Goal: Transaction & Acquisition: Purchase product/service

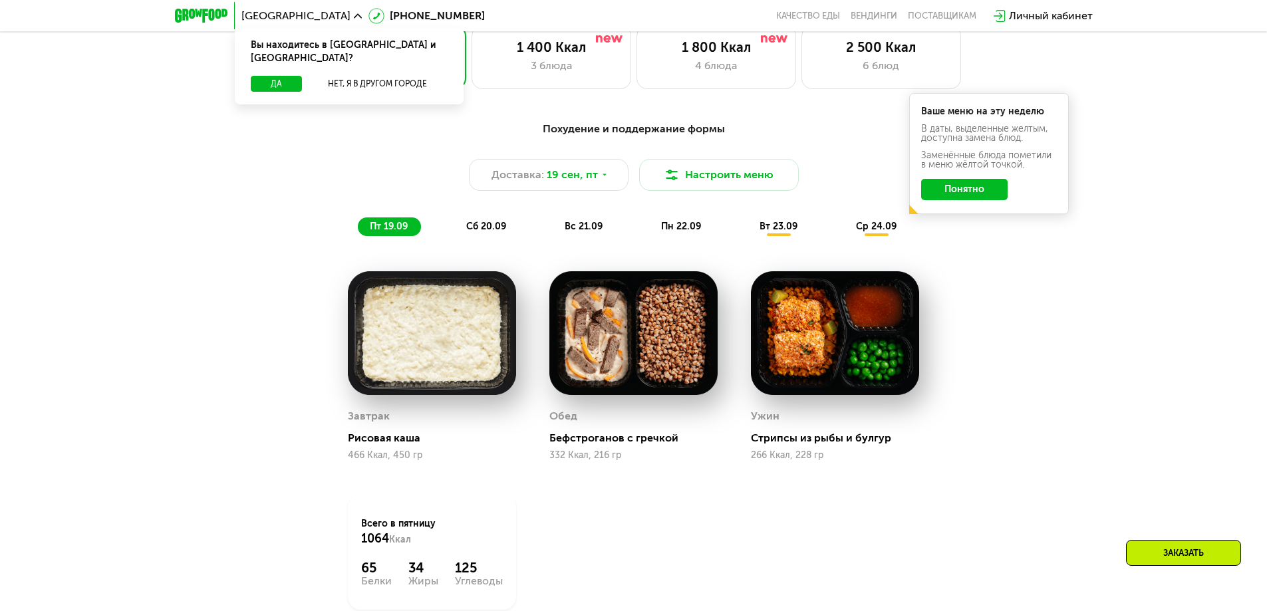
scroll to position [1131, 0]
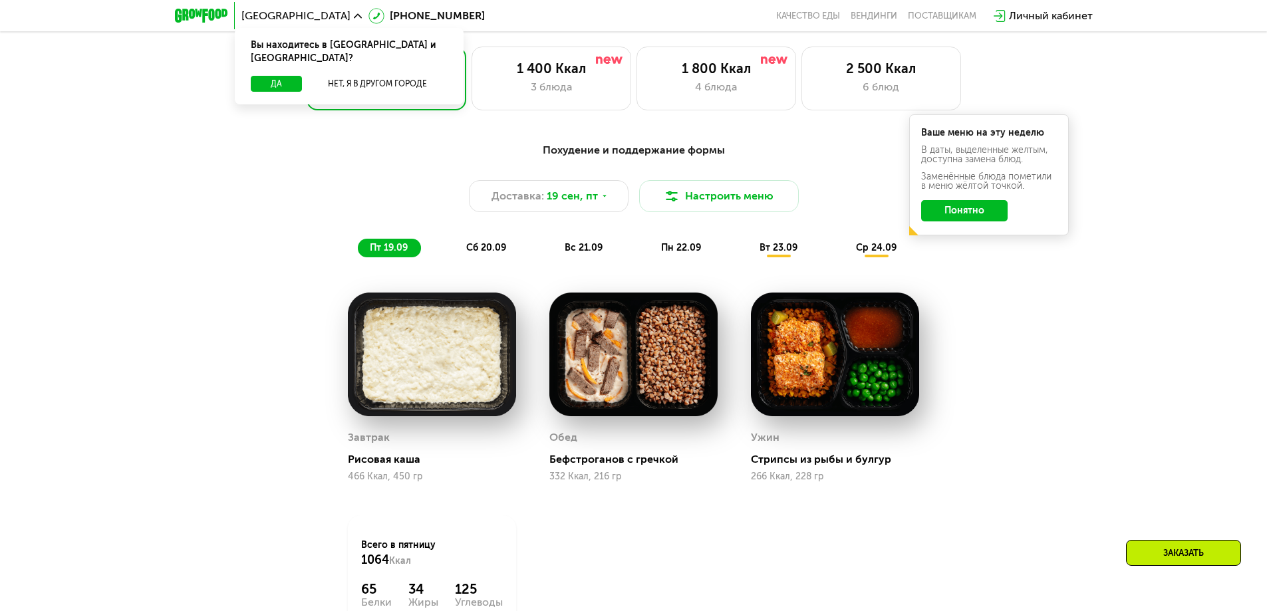
click at [487, 253] on span "сб 20.09" at bounding box center [486, 247] width 40 height 11
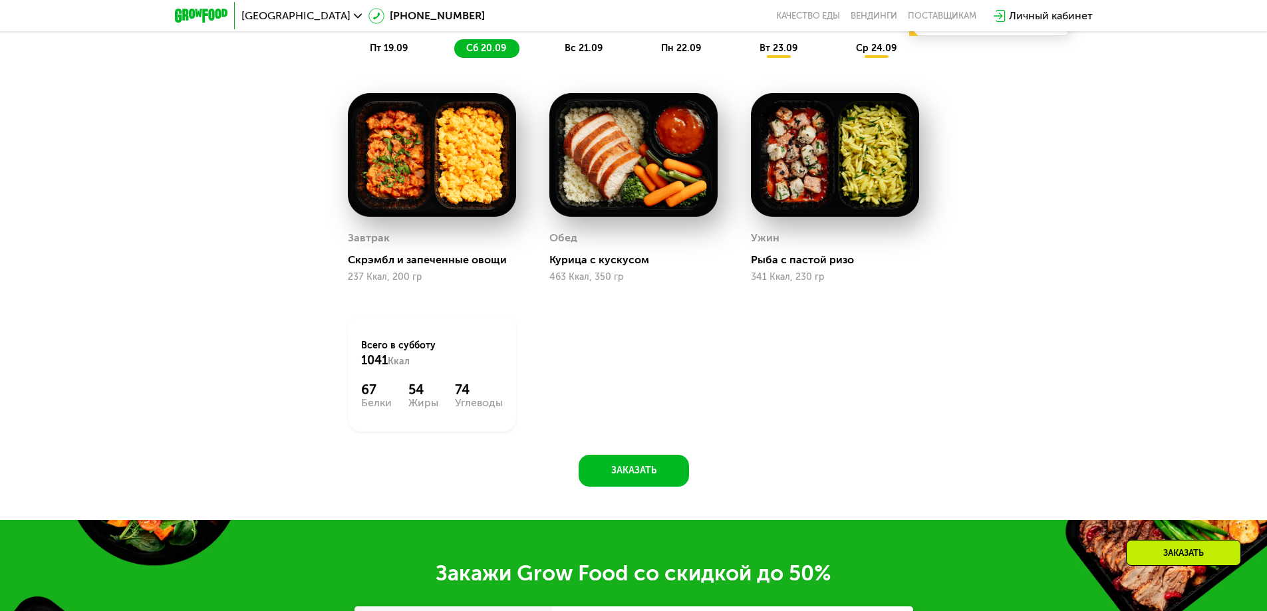
click at [590, 53] on span "вс 21.09" at bounding box center [584, 48] width 38 height 11
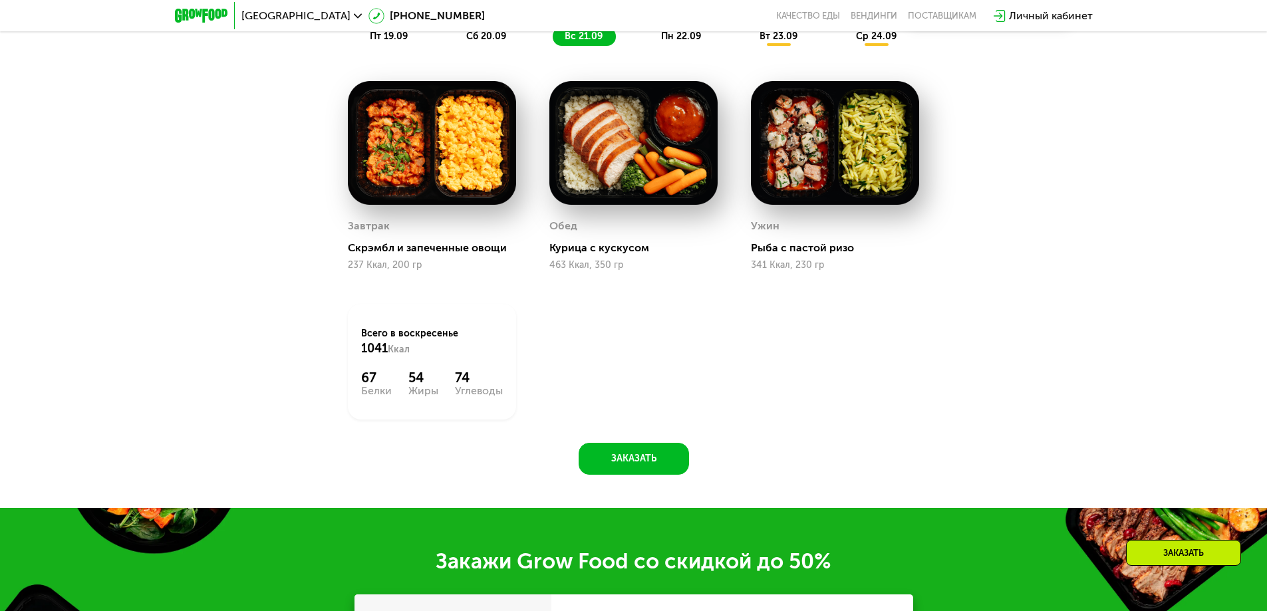
scroll to position [1264, 0]
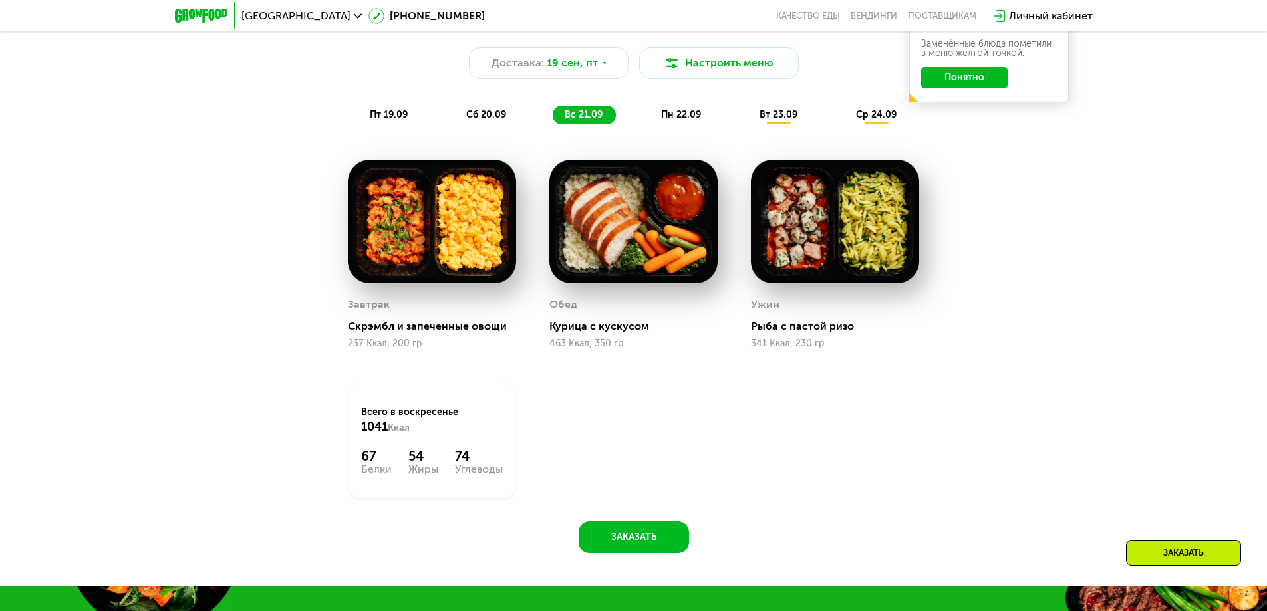
click at [680, 120] on span "пн 22.09" at bounding box center [681, 114] width 40 height 11
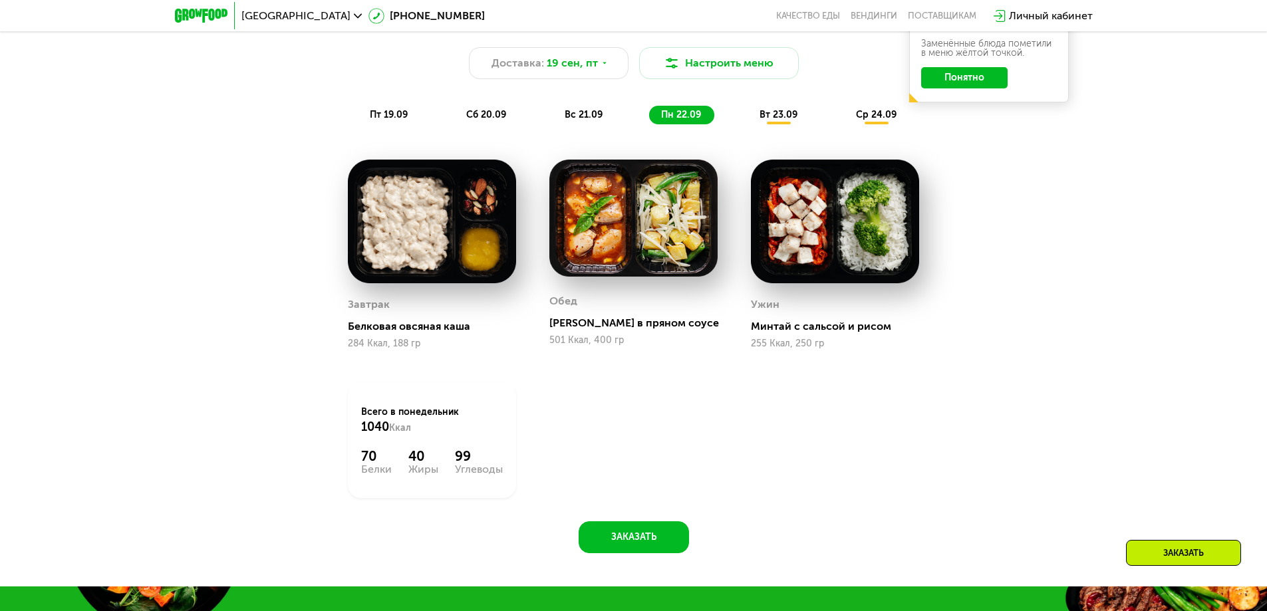
click at [802, 124] on div "вт 23.09" at bounding box center [779, 115] width 63 height 19
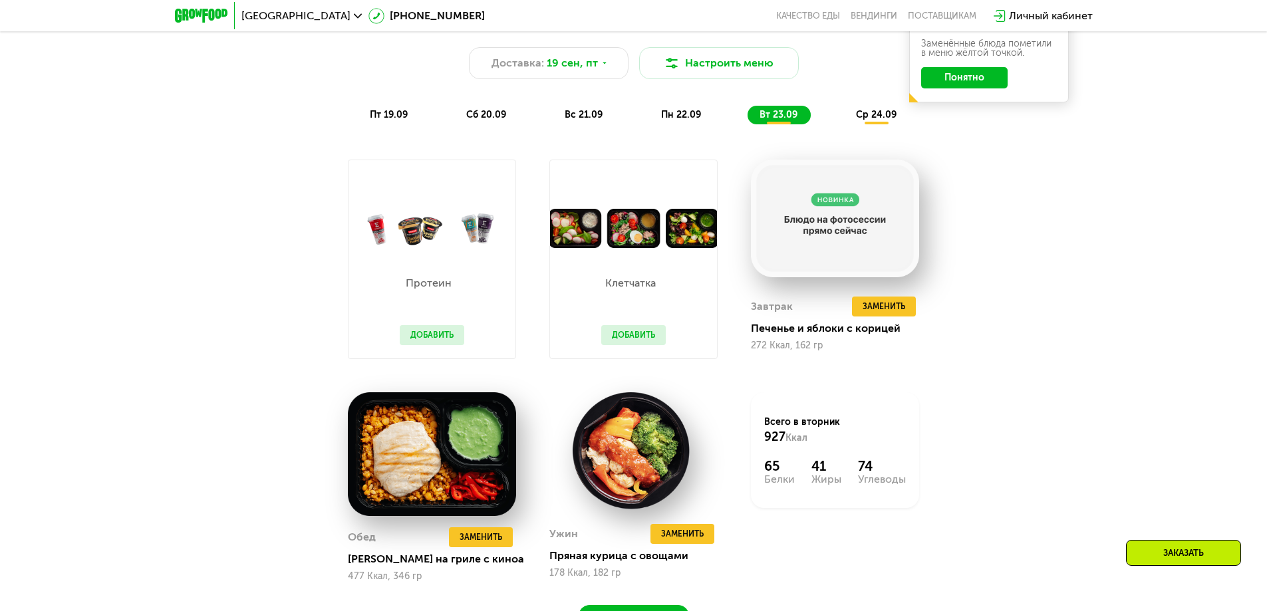
click at [1010, 223] on div "Похудение и поддержание формы Доставка: [DATE] Настроить меню пт 19.09 сб 20.09…" at bounding box center [633, 319] width 819 height 636
click at [847, 226] on img at bounding box center [835, 219] width 168 height 118
click at [871, 124] on div "ср 24.09" at bounding box center [877, 115] width 66 height 19
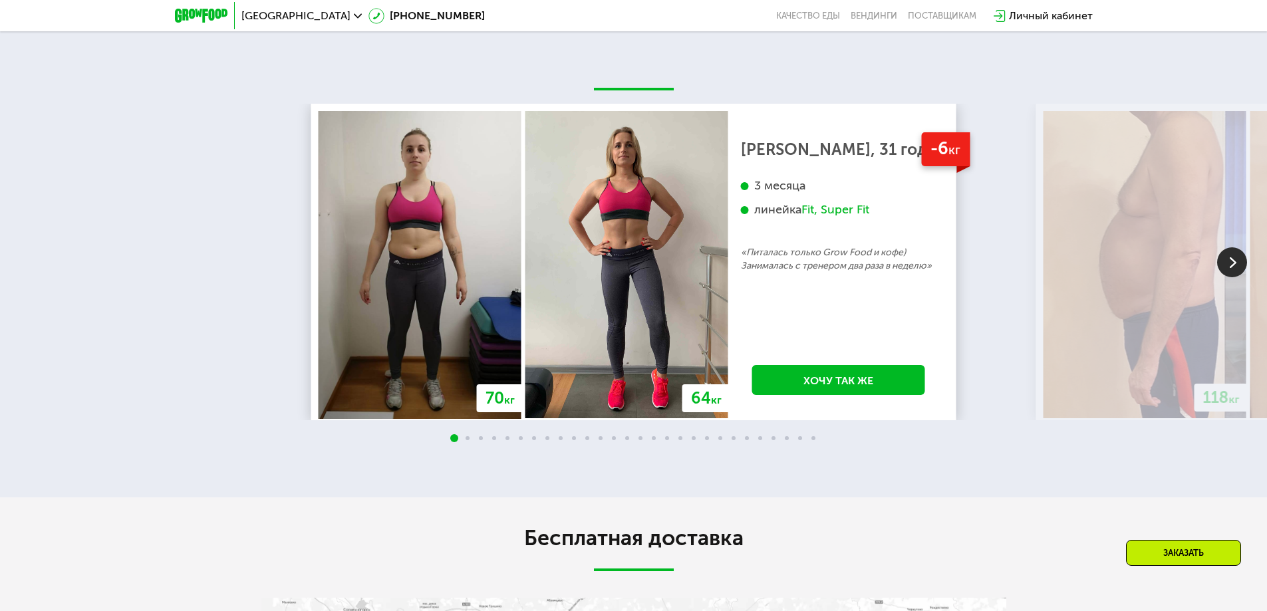
scroll to position [2993, 0]
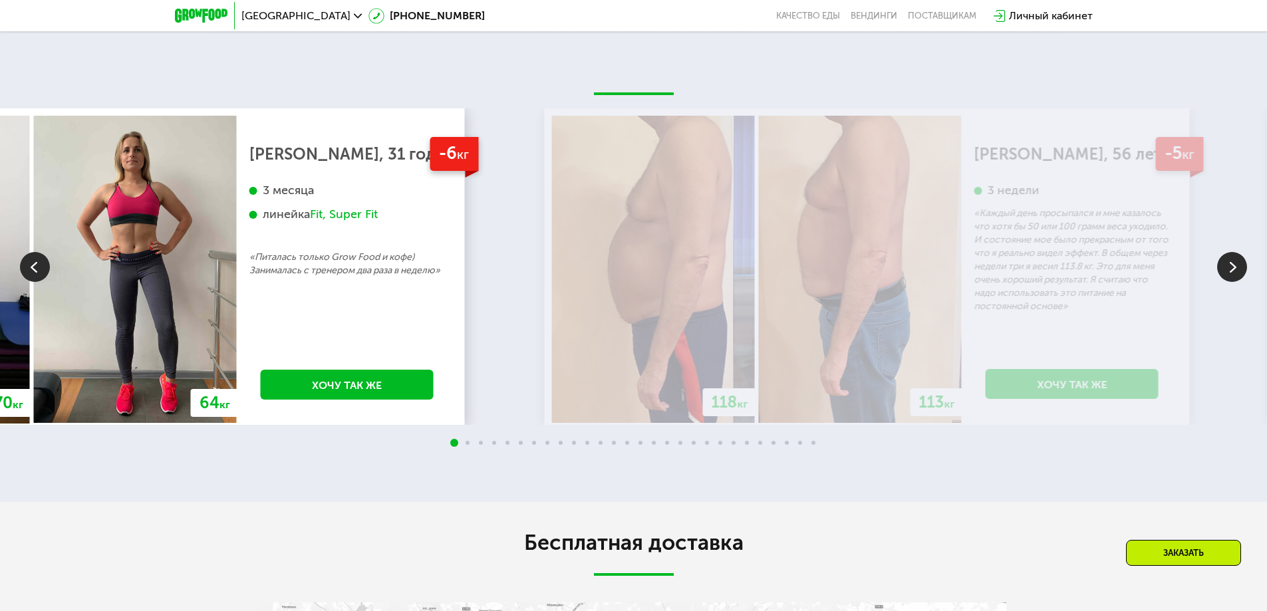
click at [580, 338] on img at bounding box center [653, 269] width 203 height 307
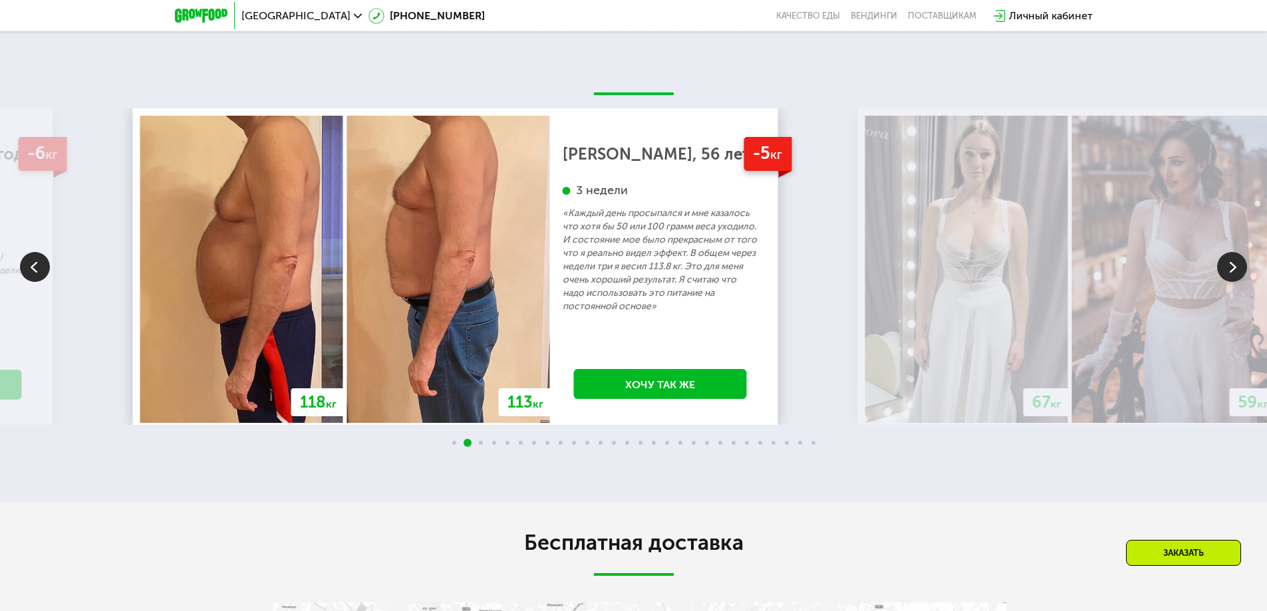
click at [863, 321] on div "67 кг" at bounding box center [966, 269] width 207 height 307
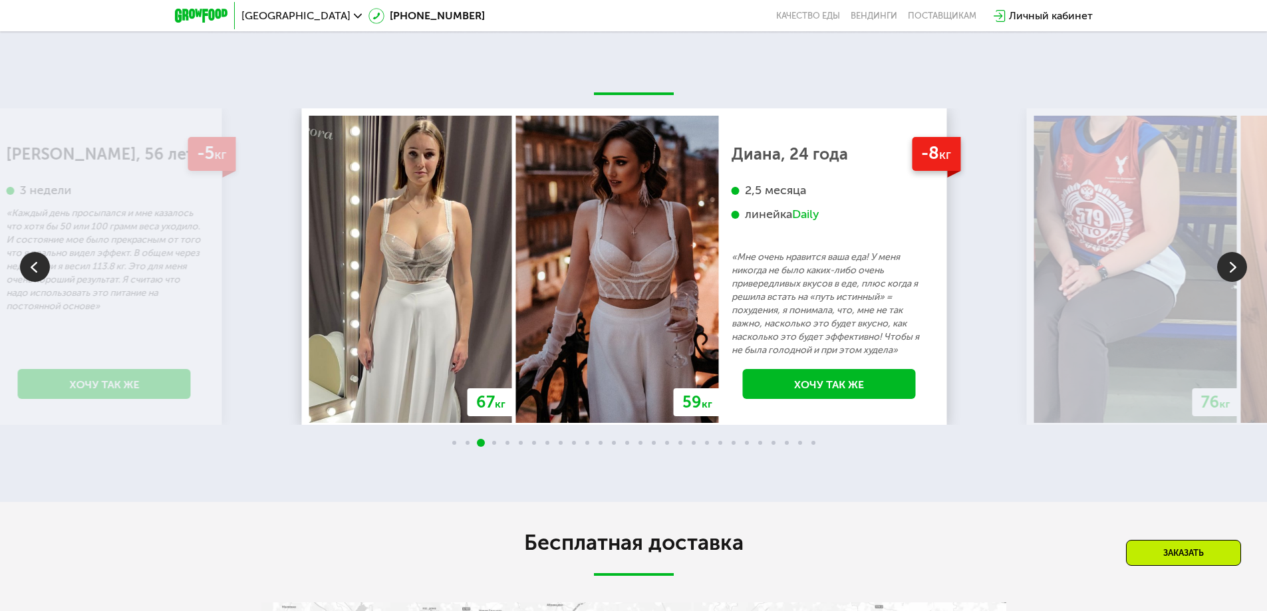
click at [732, 310] on p "«Мне очень нравится ваша еда! У меня никогда не было каких-либо очень привередл…" at bounding box center [830, 304] width 196 height 106
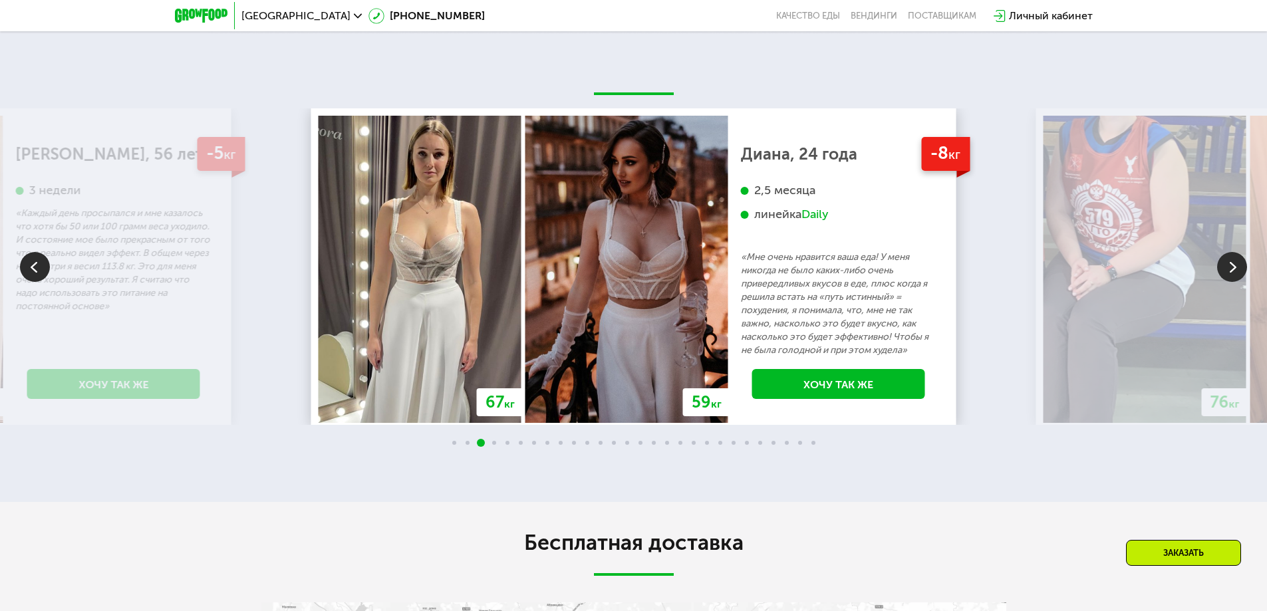
click at [741, 312] on p "«Мне очень нравится ваша еда! У меня никогда не было каких-либо очень привередл…" at bounding box center [839, 304] width 196 height 106
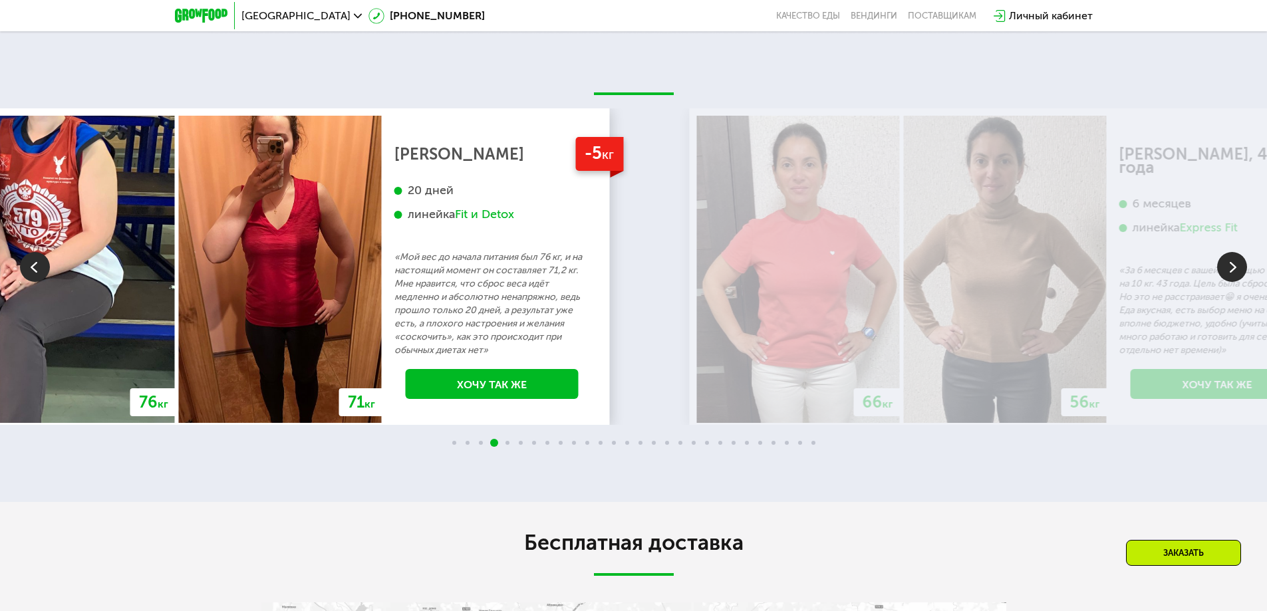
click at [474, 299] on div "-5 кг [PERSON_NAME] 20 дней линейка Fit и Detox «Мой вес до начала питания был …" at bounding box center [492, 269] width 221 height 307
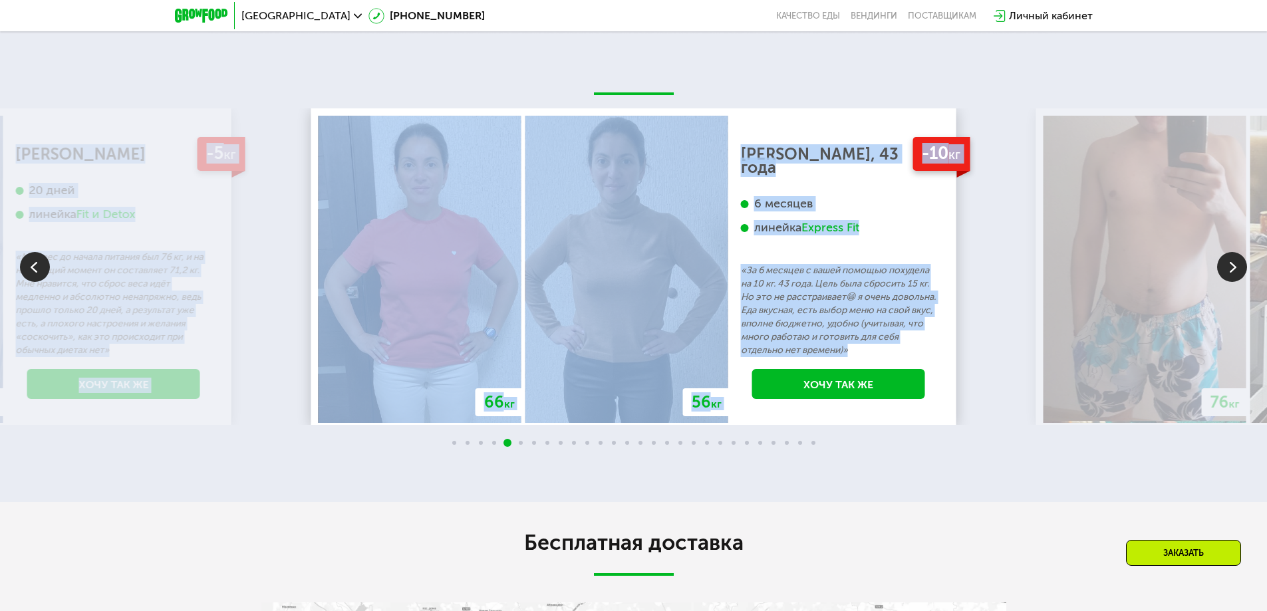
drag, startPoint x: 966, startPoint y: 277, endPoint x: 937, endPoint y: 280, distance: 28.7
click at [937, 280] on div "70 кг 64 кг -6 кг [PERSON_NAME], 31 год 3 месяца линейка Fit, Super Fit «Питала…" at bounding box center [633, 266] width 1267 height 317
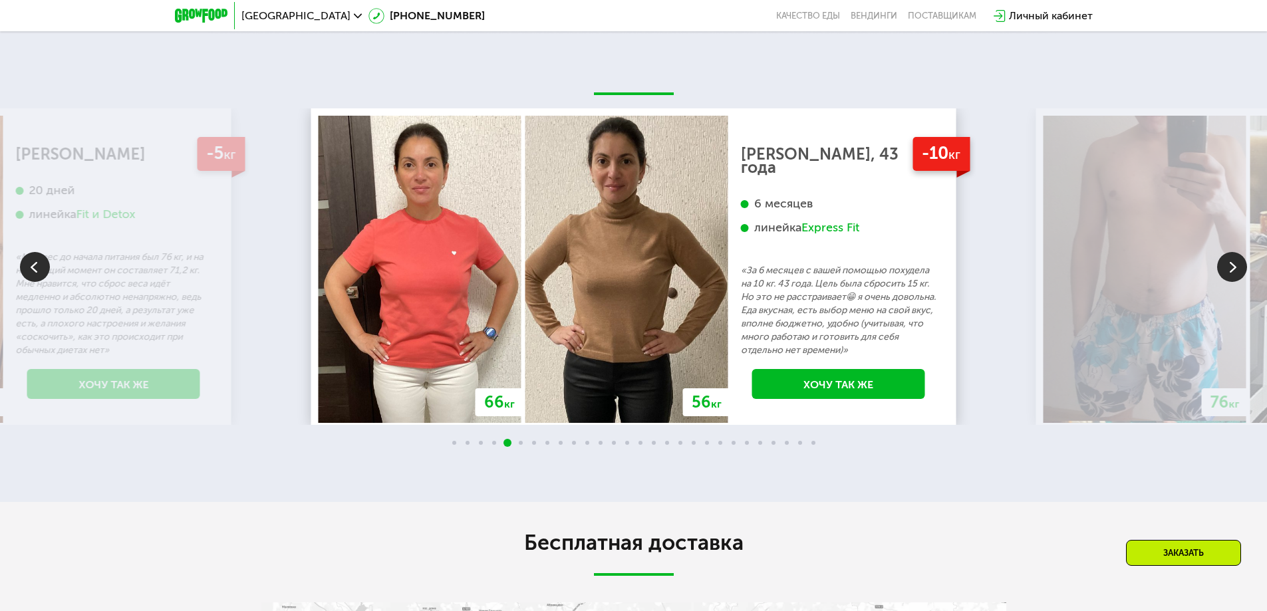
click at [967, 424] on div "70 кг 64 кг -6 кг [PERSON_NAME], 31 год 3 месяца линейка Fit, Super Fit «Питала…" at bounding box center [633, 278] width 1267 height 341
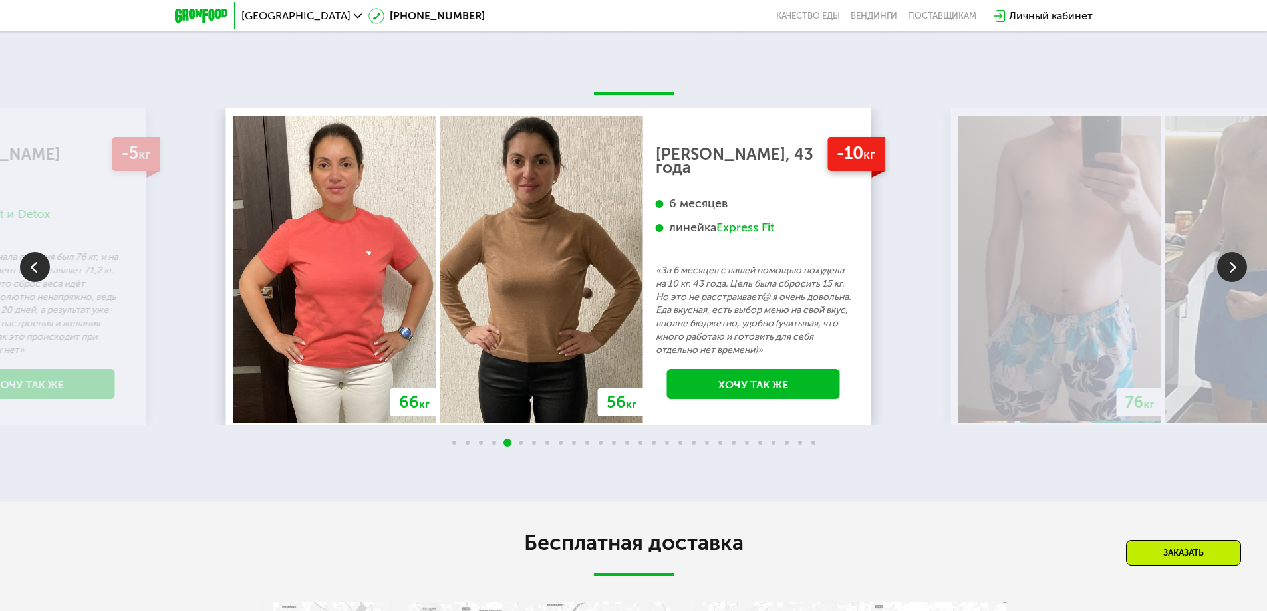
click at [656, 307] on p "«За 6 месяцев с вашей помощью похудела на 10 кг. 43 года. Цель была сбросить 15…" at bounding box center [754, 310] width 196 height 93
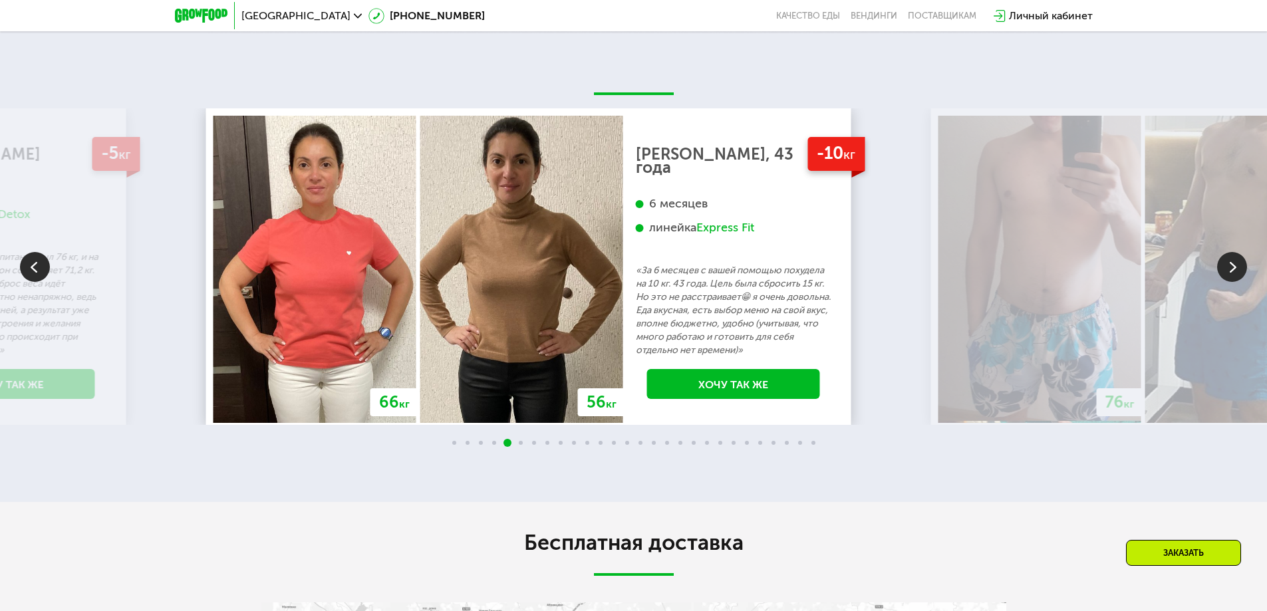
click at [636, 332] on p "«За 6 месяцев с вашей помощью похудела на 10 кг. 43 года. Цель была сбросить 15…" at bounding box center [734, 310] width 196 height 93
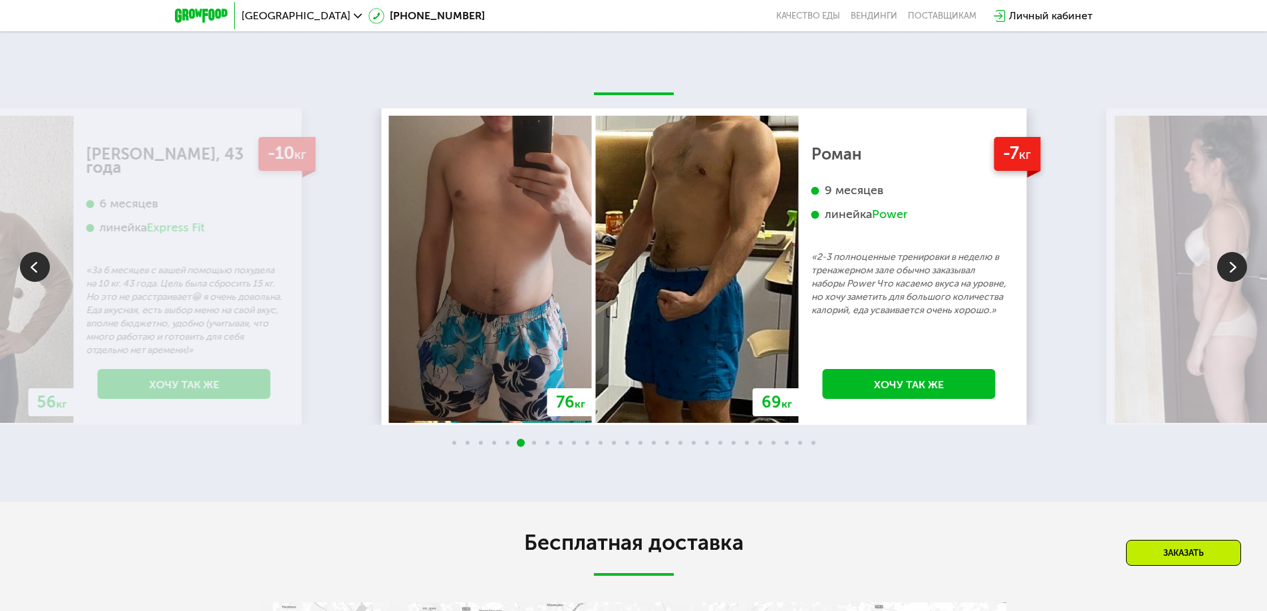
click at [701, 329] on img at bounding box center [697, 269] width 203 height 307
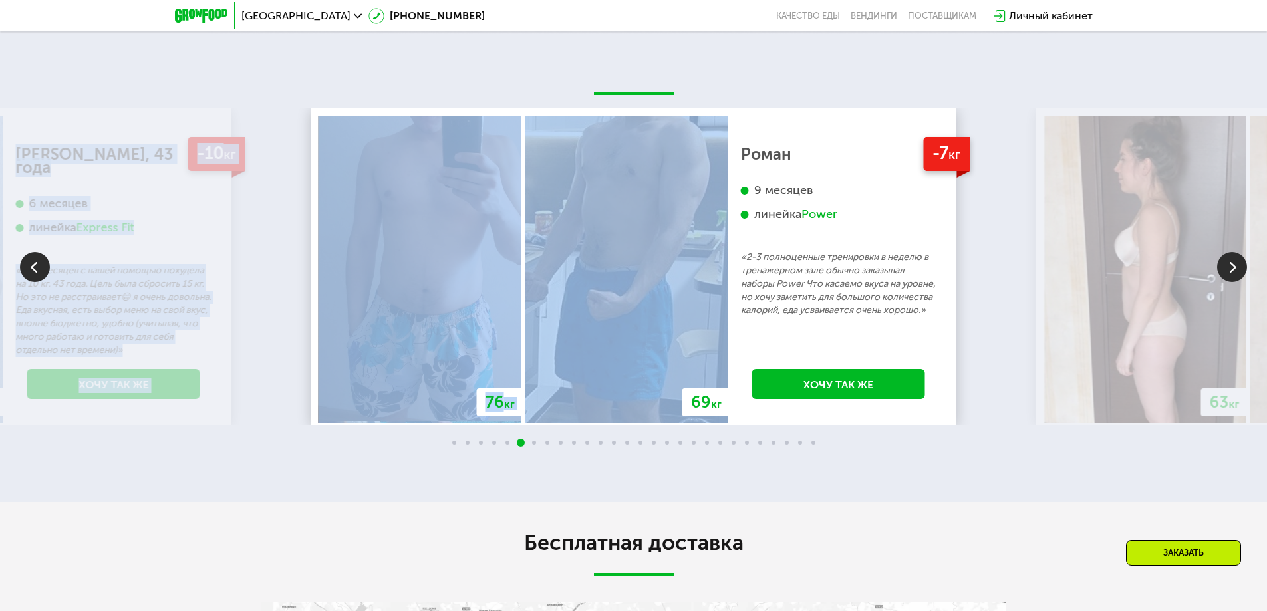
drag, startPoint x: 660, startPoint y: 315, endPoint x: 533, endPoint y: 301, distance: 128.5
click at [566, 313] on div "70 кг 64 кг -6 кг [PERSON_NAME], 31 год 3 месяца линейка Fit, Super Fit «Питала…" at bounding box center [633, 266] width 1267 height 317
click at [1101, 323] on img at bounding box center [1145, 269] width 203 height 307
click at [1241, 252] on img at bounding box center [1232, 267] width 30 height 30
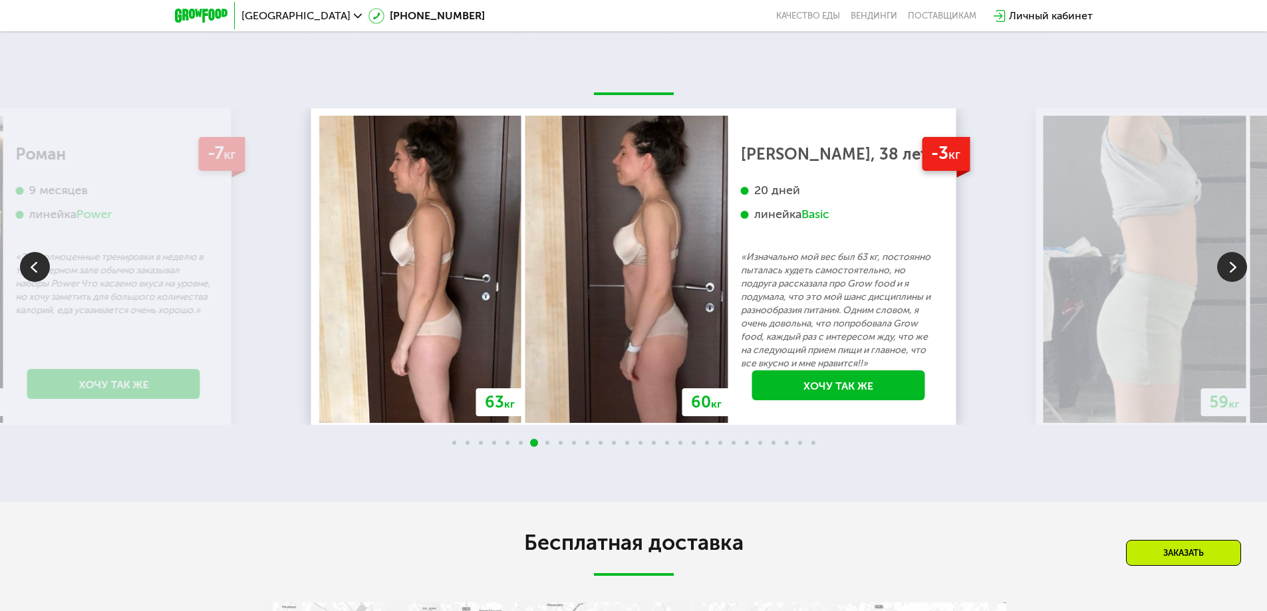
click at [1040, 467] on div "70 кг 64 кг -6 кг [PERSON_NAME], 31 год 3 месяца линейка Fit, Super Fit «Питала…" at bounding box center [633, 268] width 1267 height 468
click at [1235, 252] on img at bounding box center [1232, 267] width 30 height 30
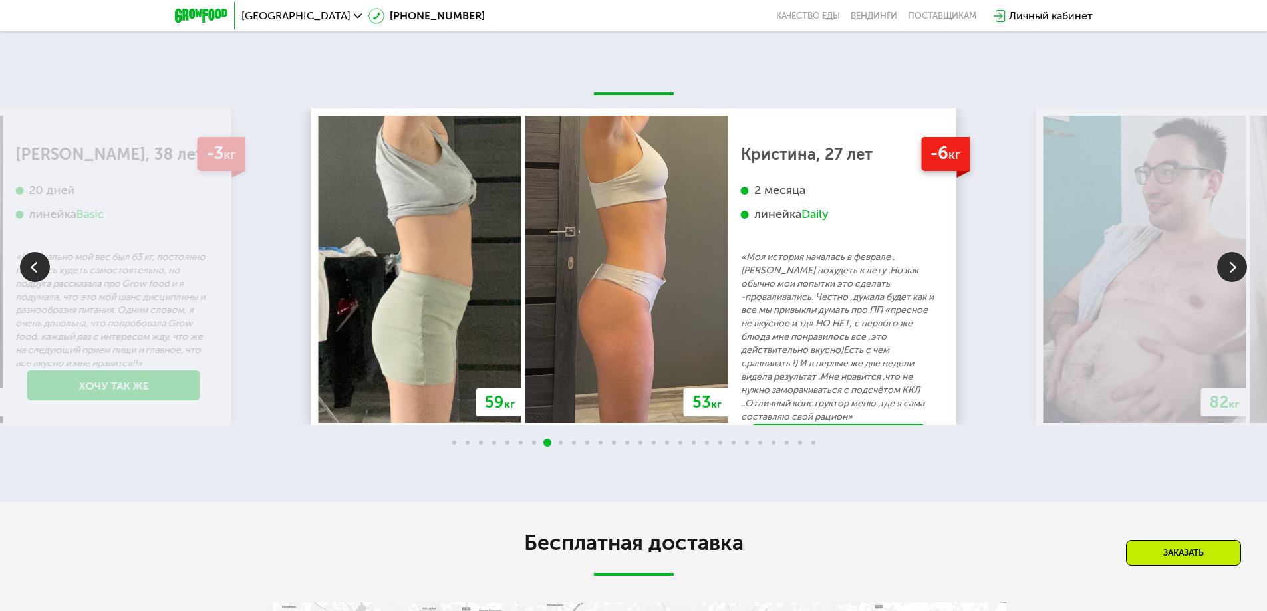
click at [1235, 252] on img at bounding box center [1232, 267] width 30 height 30
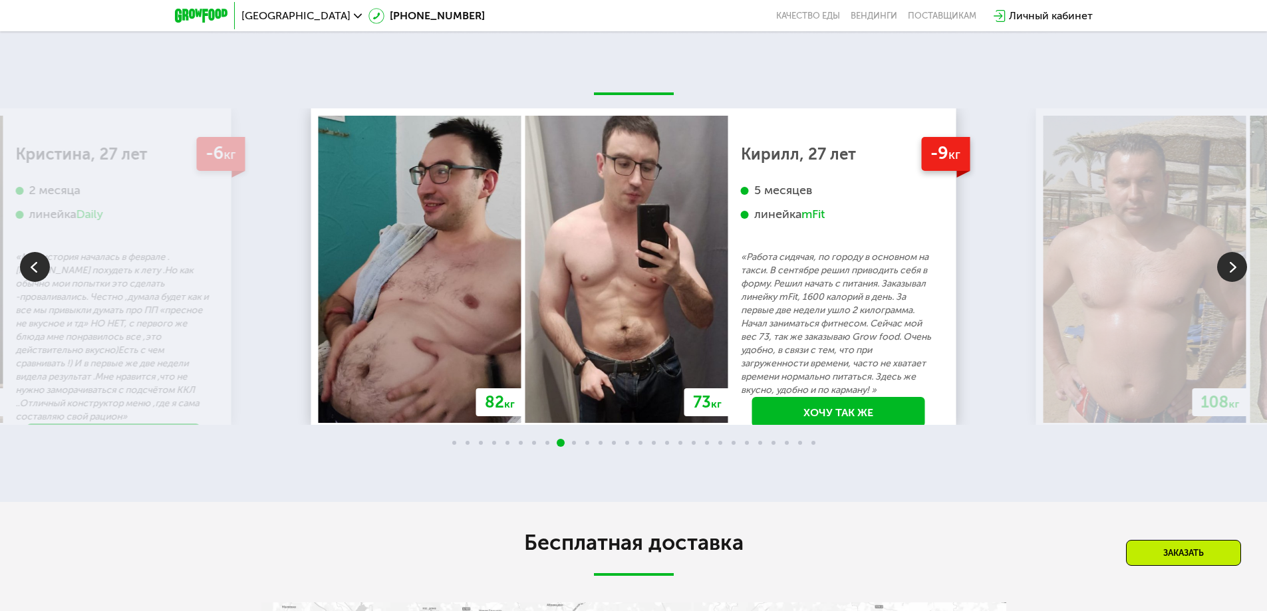
click at [1235, 252] on img at bounding box center [1232, 267] width 30 height 30
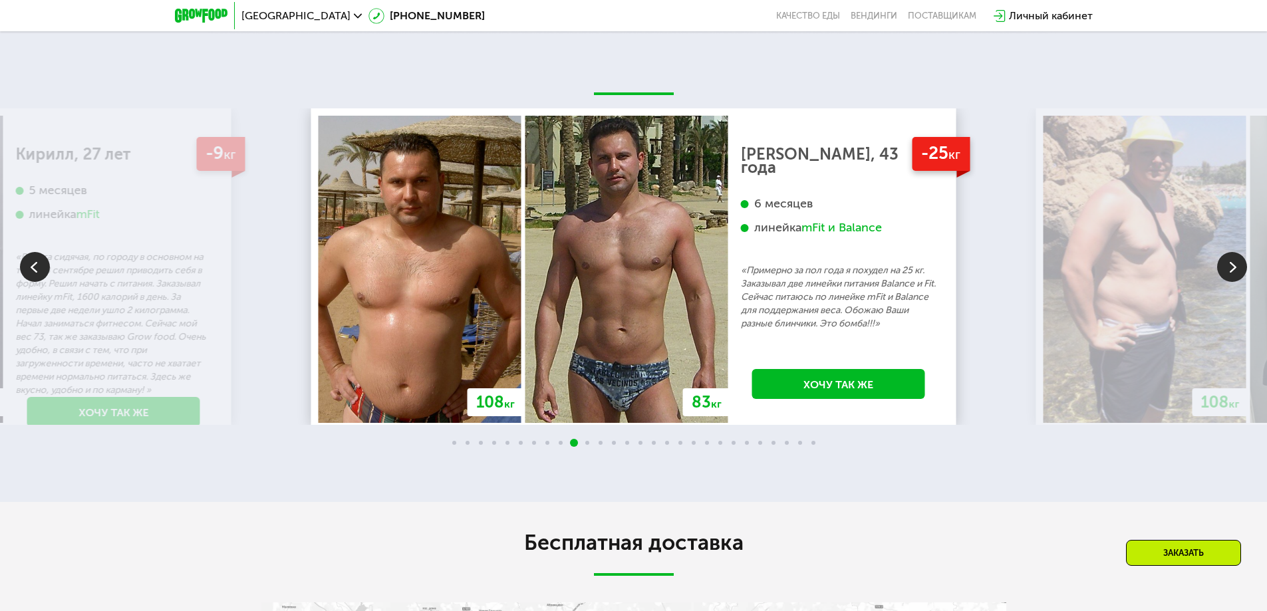
click at [1235, 252] on img at bounding box center [1232, 267] width 30 height 30
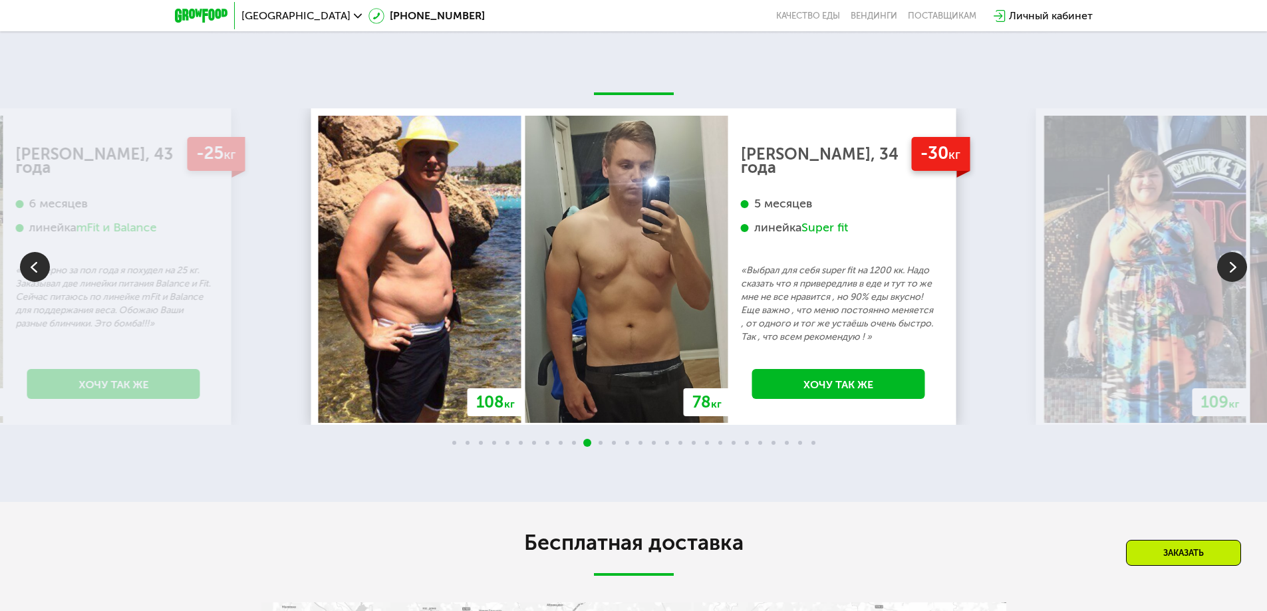
click at [1235, 252] on img at bounding box center [1232, 267] width 30 height 30
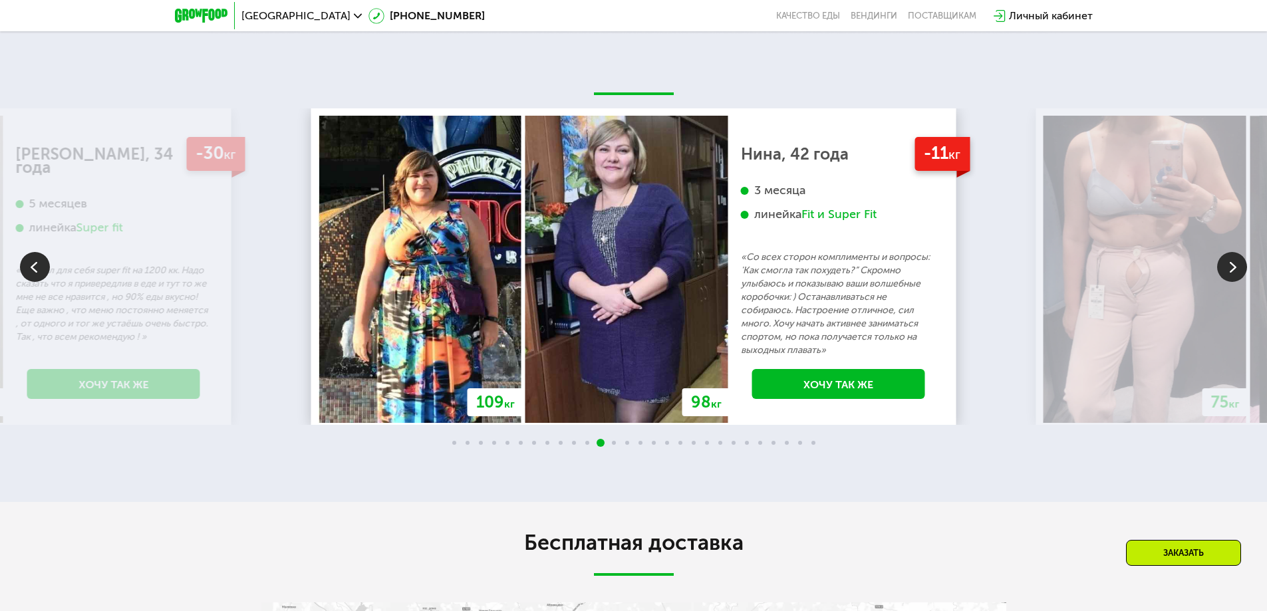
click at [1235, 252] on img at bounding box center [1232, 267] width 30 height 30
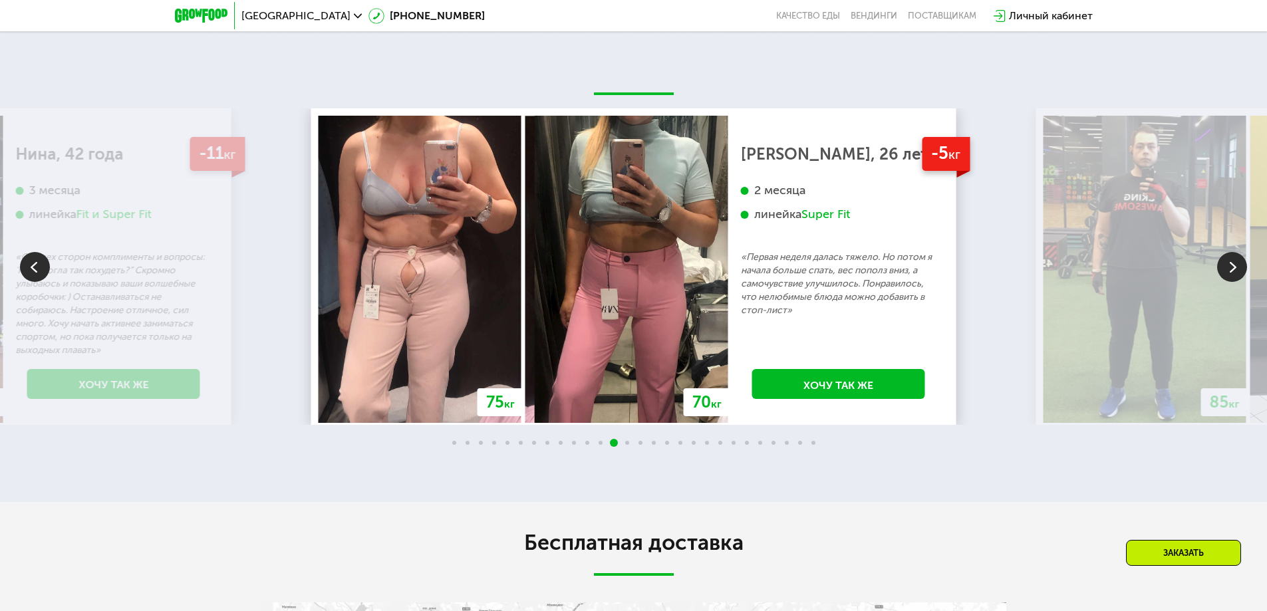
click at [1235, 252] on img at bounding box center [1232, 267] width 30 height 30
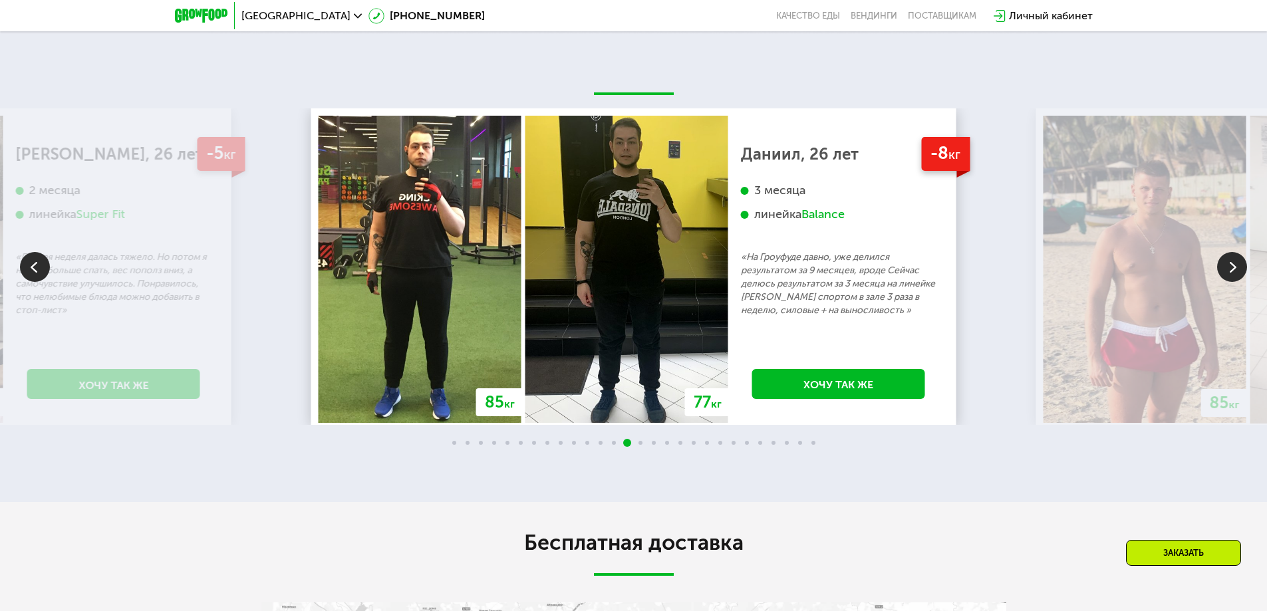
click at [1235, 252] on img at bounding box center [1232, 267] width 30 height 30
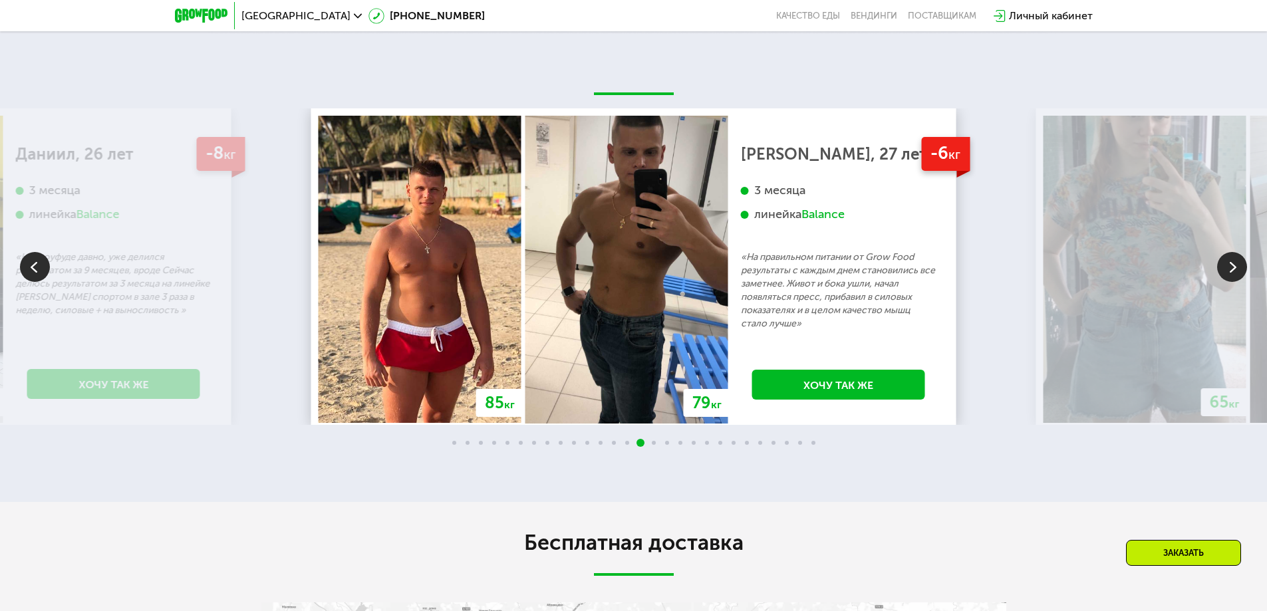
click at [1235, 252] on img at bounding box center [1232, 267] width 30 height 30
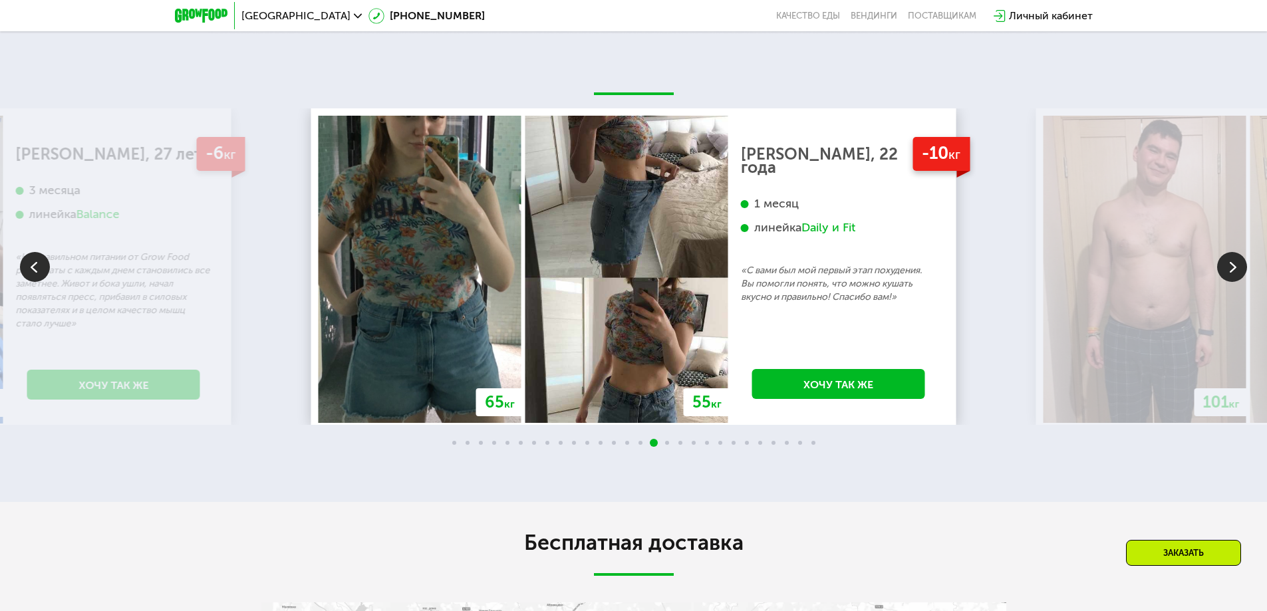
click at [1235, 252] on img at bounding box center [1232, 267] width 30 height 30
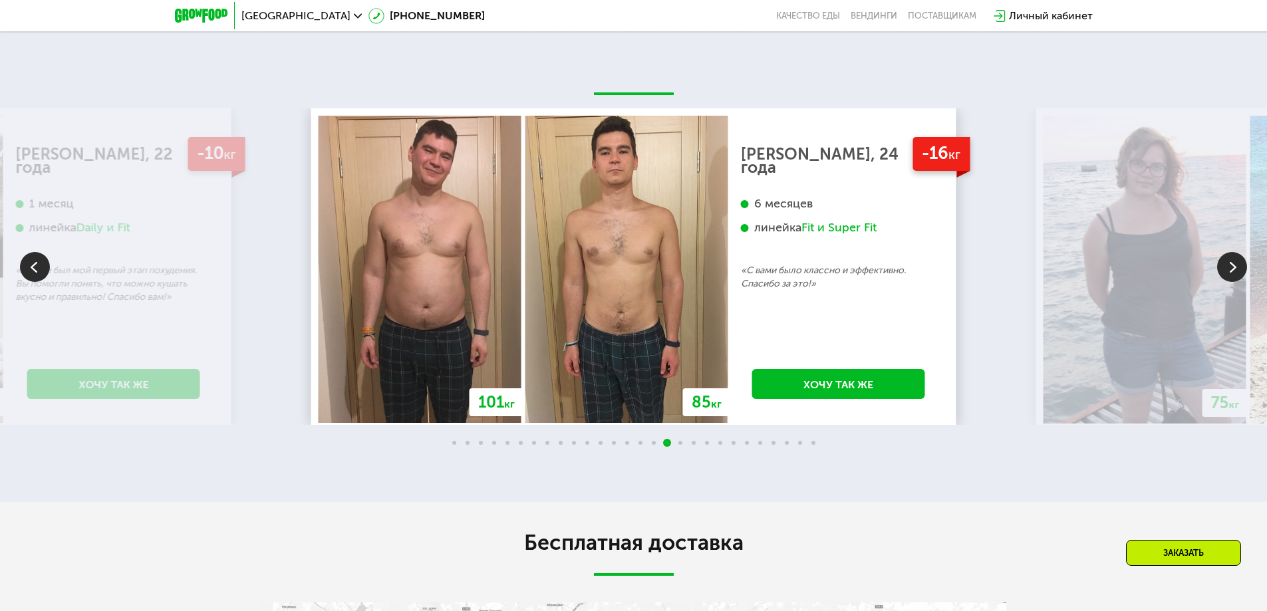
click at [1235, 252] on img at bounding box center [1232, 267] width 30 height 30
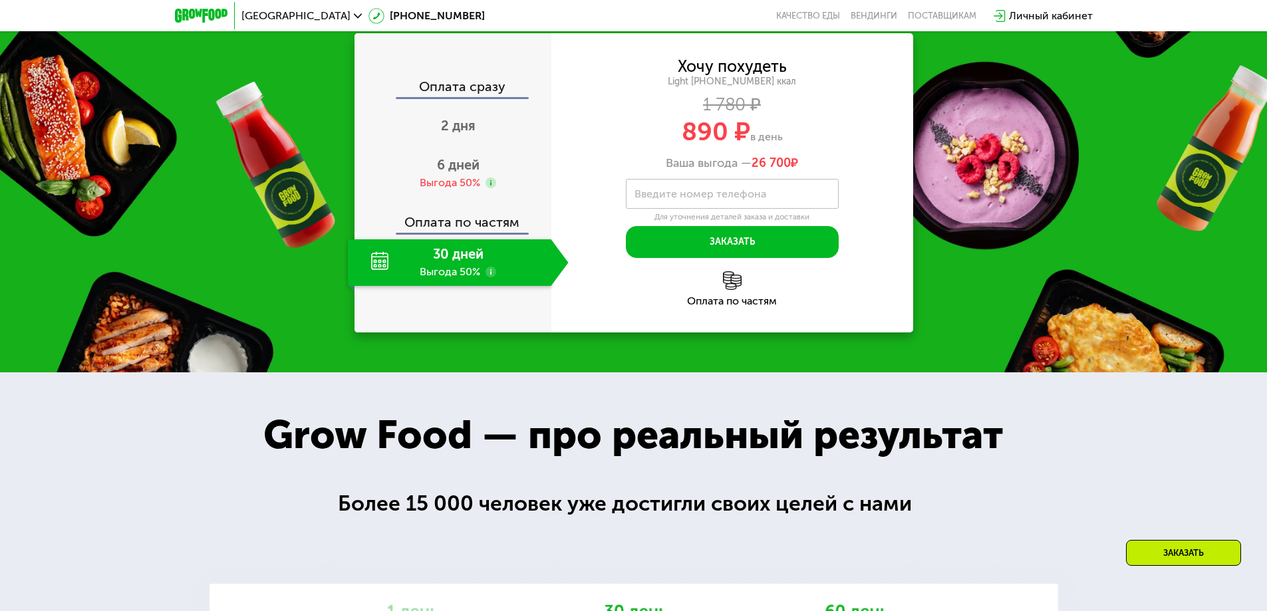
scroll to position [1995, 0]
